Goal: Information Seeking & Learning: Obtain resource

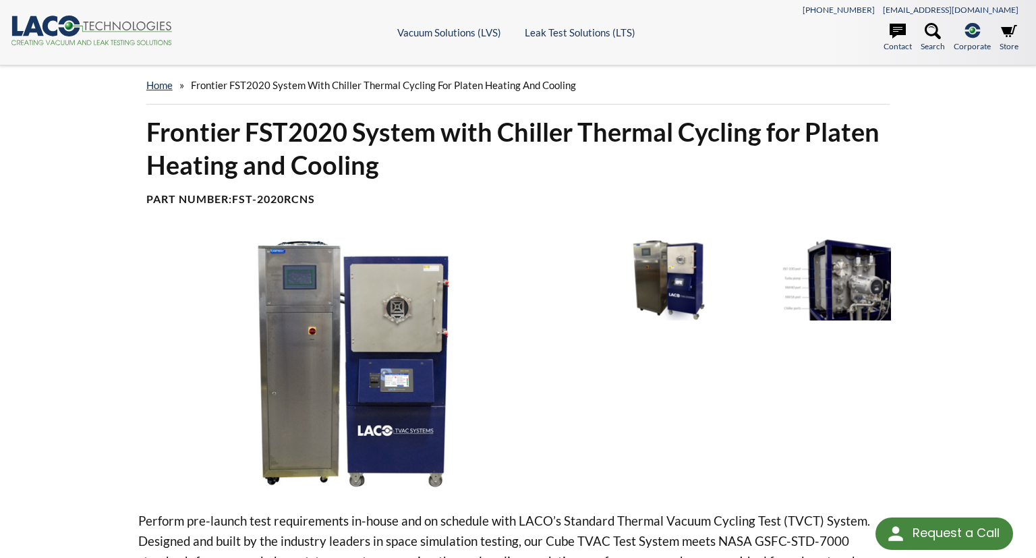
scroll to position [213, 0]
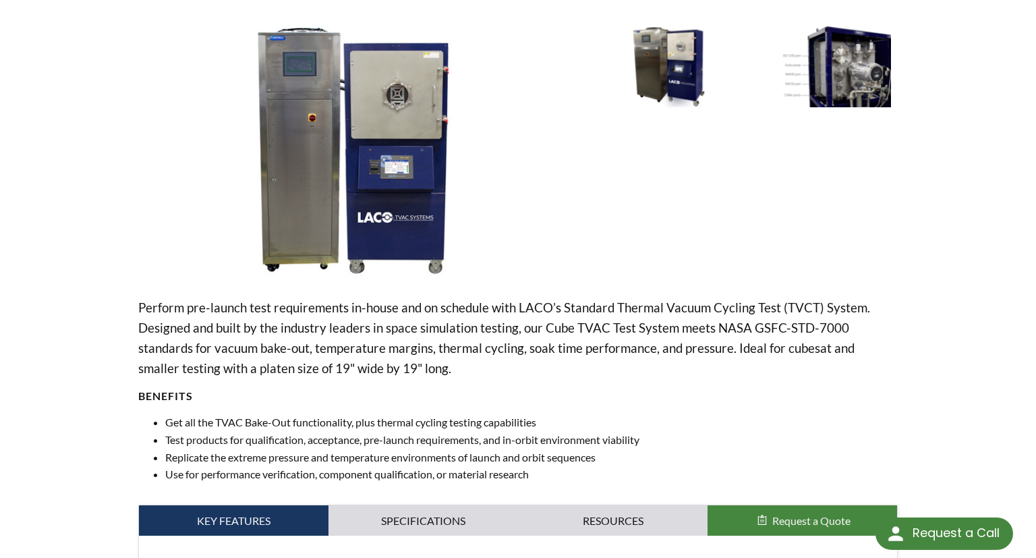
select select "Widget Language Translate"
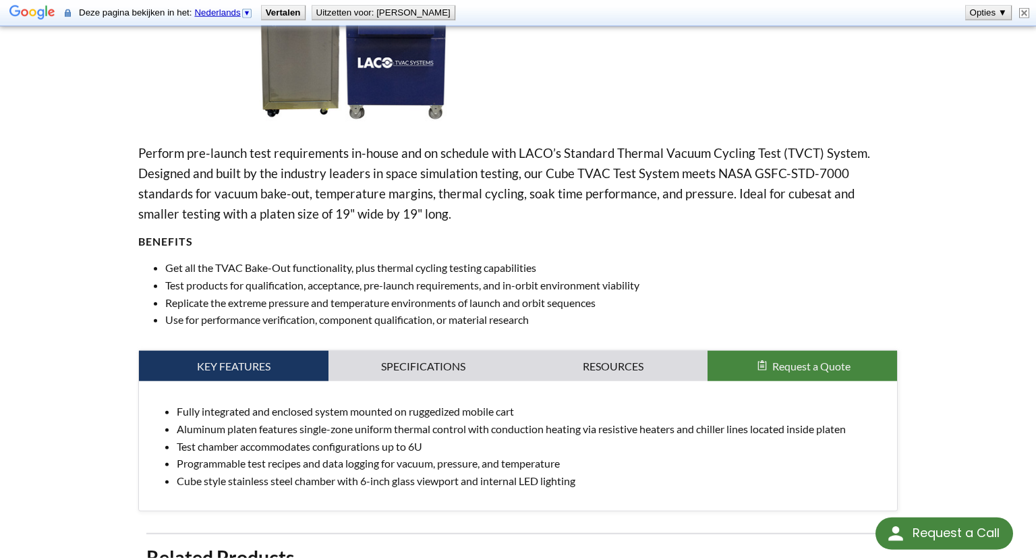
scroll to position [427, 0]
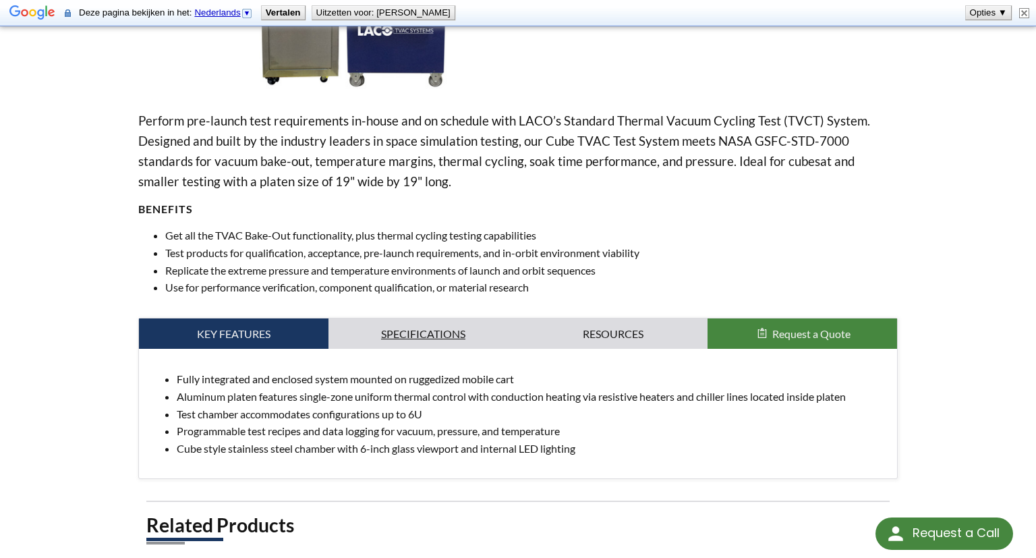
click at [421, 333] on link "Specifications" at bounding box center [422, 333] width 189 height 31
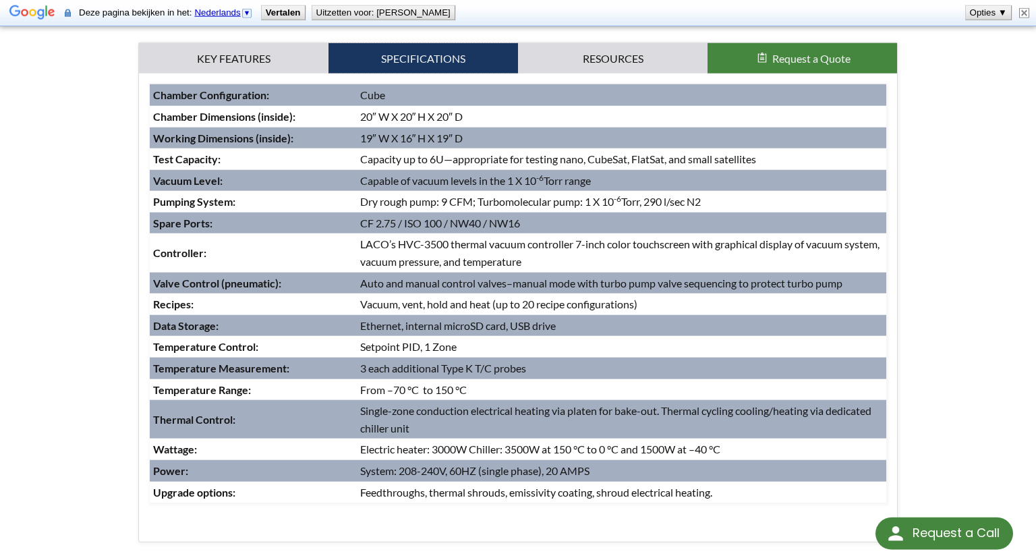
scroll to position [712, 0]
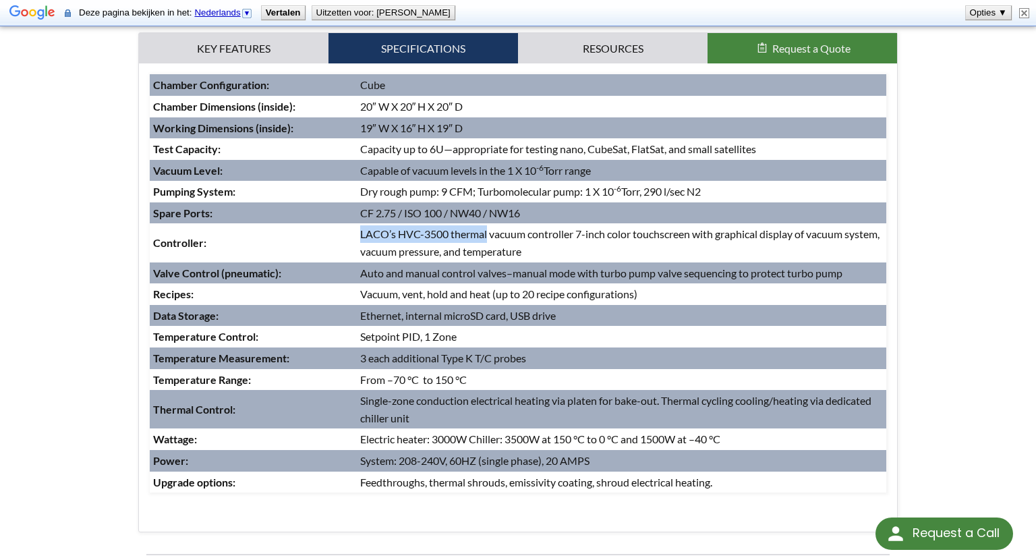
drag, startPoint x: 361, startPoint y: 229, endPoint x: 487, endPoint y: 235, distance: 126.2
click at [487, 235] on td "LACO’s HVC-3500 thermal vacuum controller 7-inch color touchscreen with graphic…" at bounding box center [621, 242] width 529 height 38
click at [477, 269] on td "Auto and manual control valves–manual mode with turbo pump valve sequencing to …" at bounding box center [621, 273] width 529 height 22
click at [476, 271] on td "Auto and manual control valves–manual mode with turbo pump valve sequencing to …" at bounding box center [621, 273] width 529 height 22
click at [476, 272] on td "Auto and manual control valves–manual mode with turbo pump valve sequencing to …" at bounding box center [621, 273] width 529 height 22
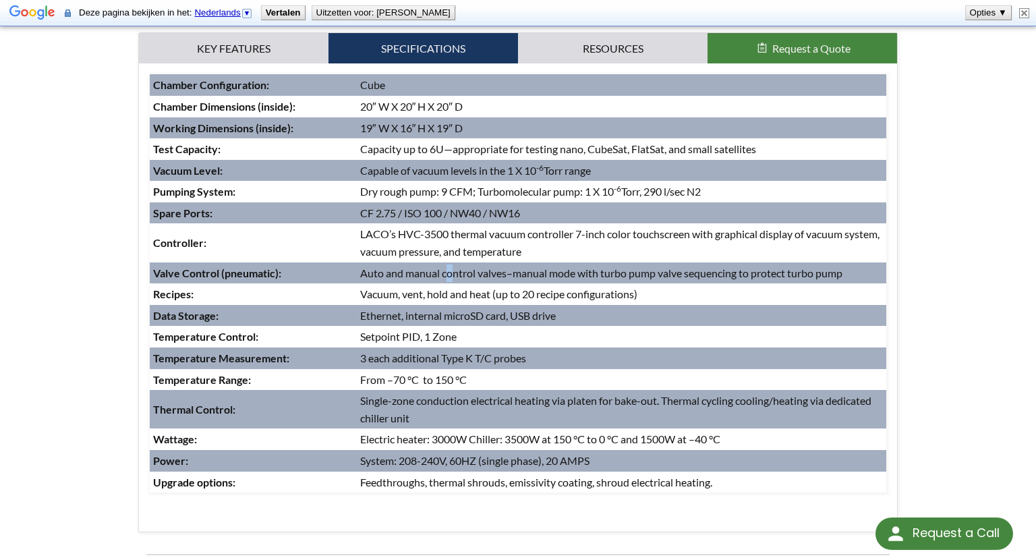
click at [449, 279] on td "Auto and manual control valves–manual mode with turbo pump valve sequencing to …" at bounding box center [621, 273] width 529 height 22
click at [446, 282] on td "Auto and manual control valves–manual mode with turbo pump valve sequencing to …" at bounding box center [621, 273] width 529 height 22
click at [444, 282] on td "Auto and manual control valves–manual mode with turbo pump valve sequencing to …" at bounding box center [621, 273] width 529 height 22
click at [440, 282] on td "Auto and manual control valves–manual mode with turbo pump valve sequencing to …" at bounding box center [621, 273] width 529 height 22
click at [432, 316] on td "Ethernet, internal microSD card, USB drive" at bounding box center [621, 316] width 529 height 22
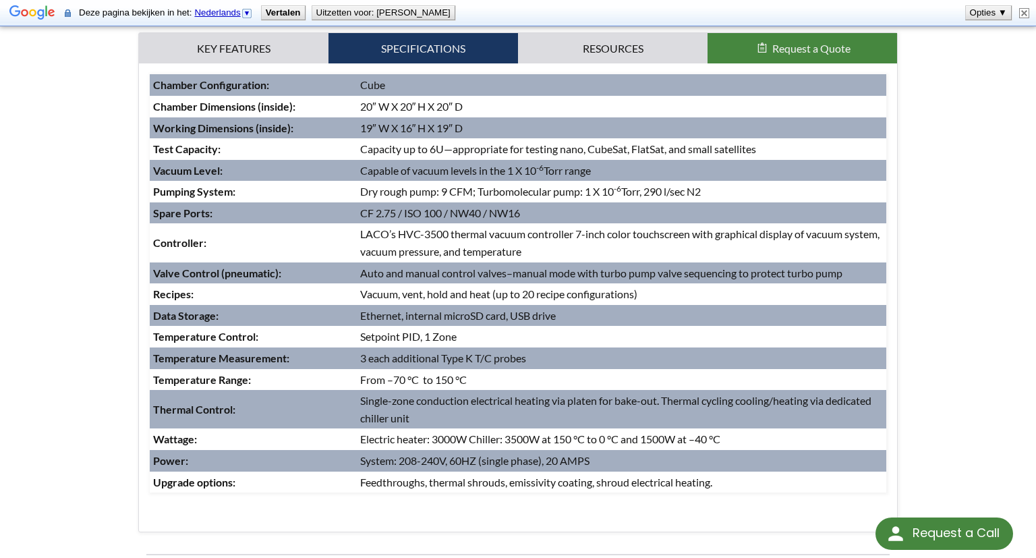
click at [430, 317] on td "Ethernet, internal microSD card, USB drive" at bounding box center [621, 316] width 529 height 22
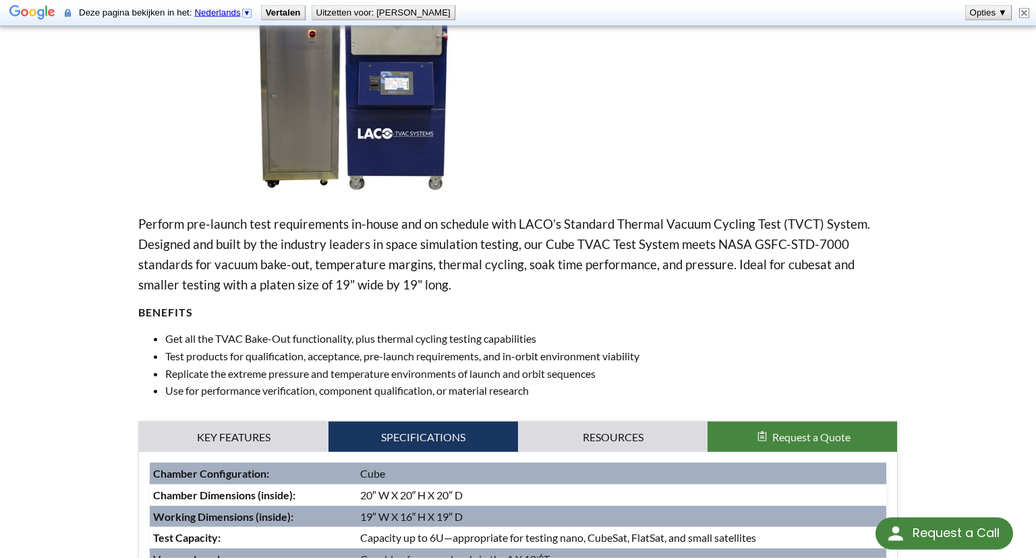
scroll to position [427, 0]
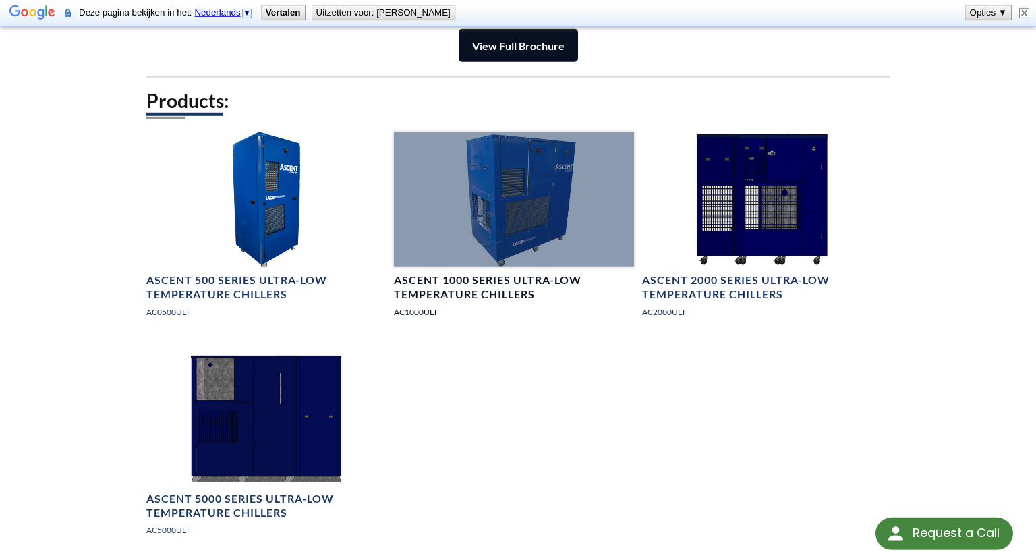
scroll to position [1780, 0]
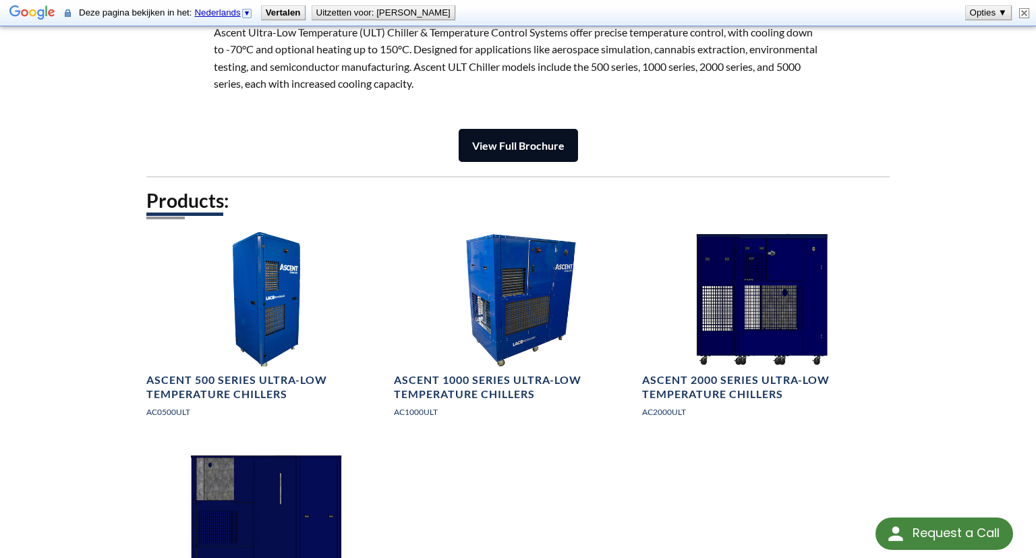
click at [538, 140] on strong "View Full Brochure" at bounding box center [518, 145] width 92 height 13
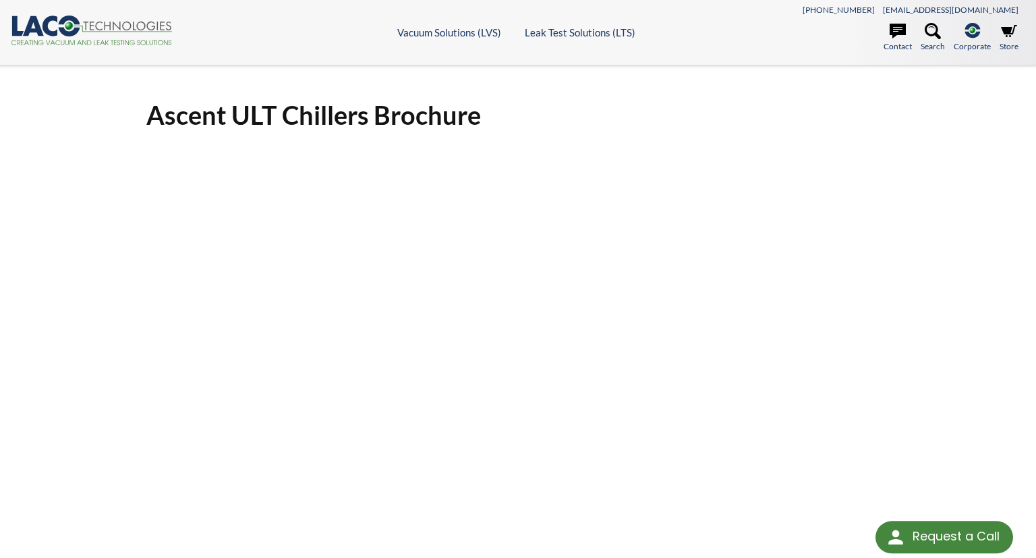
select select "Widget Language Translate"
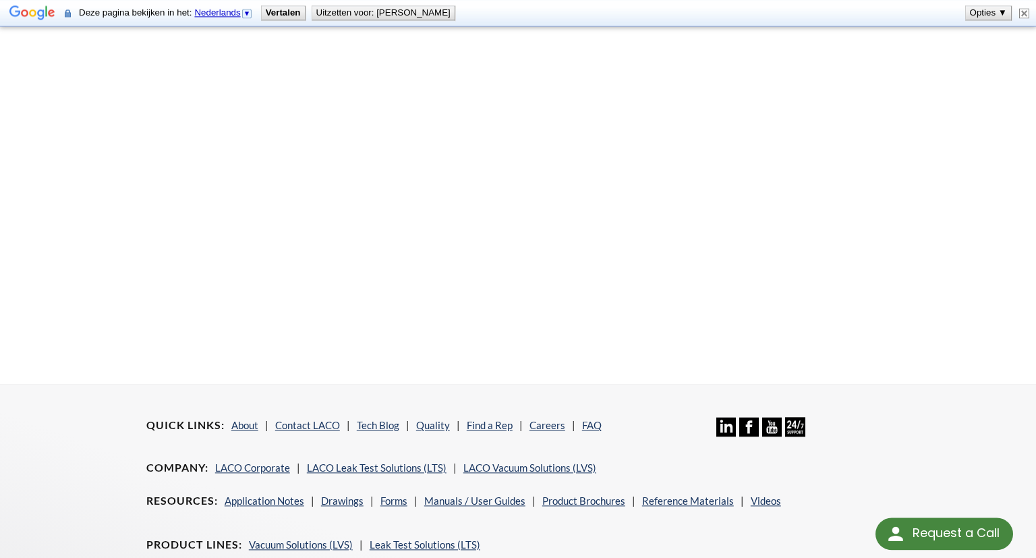
scroll to position [427, 0]
